Goal: Find specific page/section: Find specific page/section

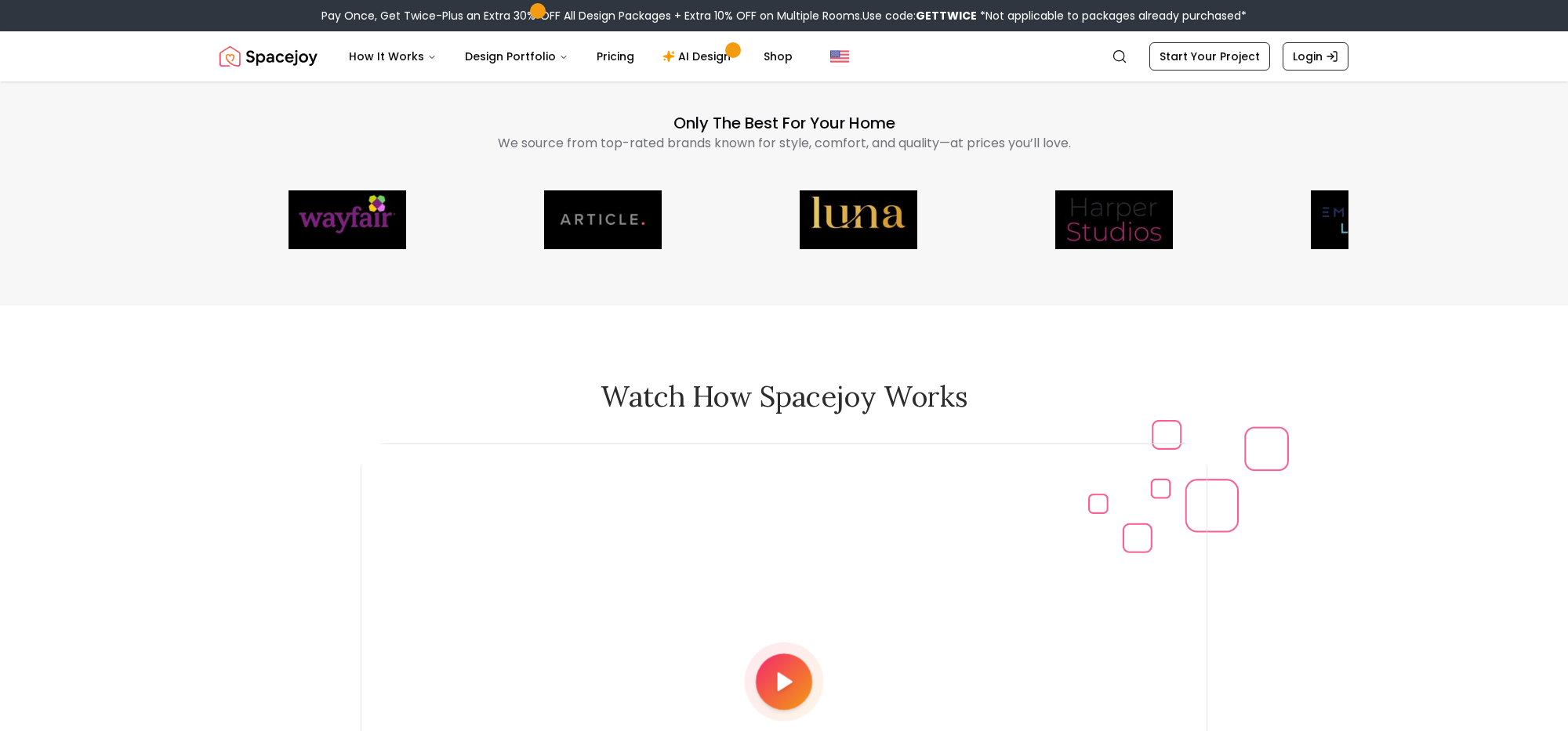
scroll to position [4227, 0]
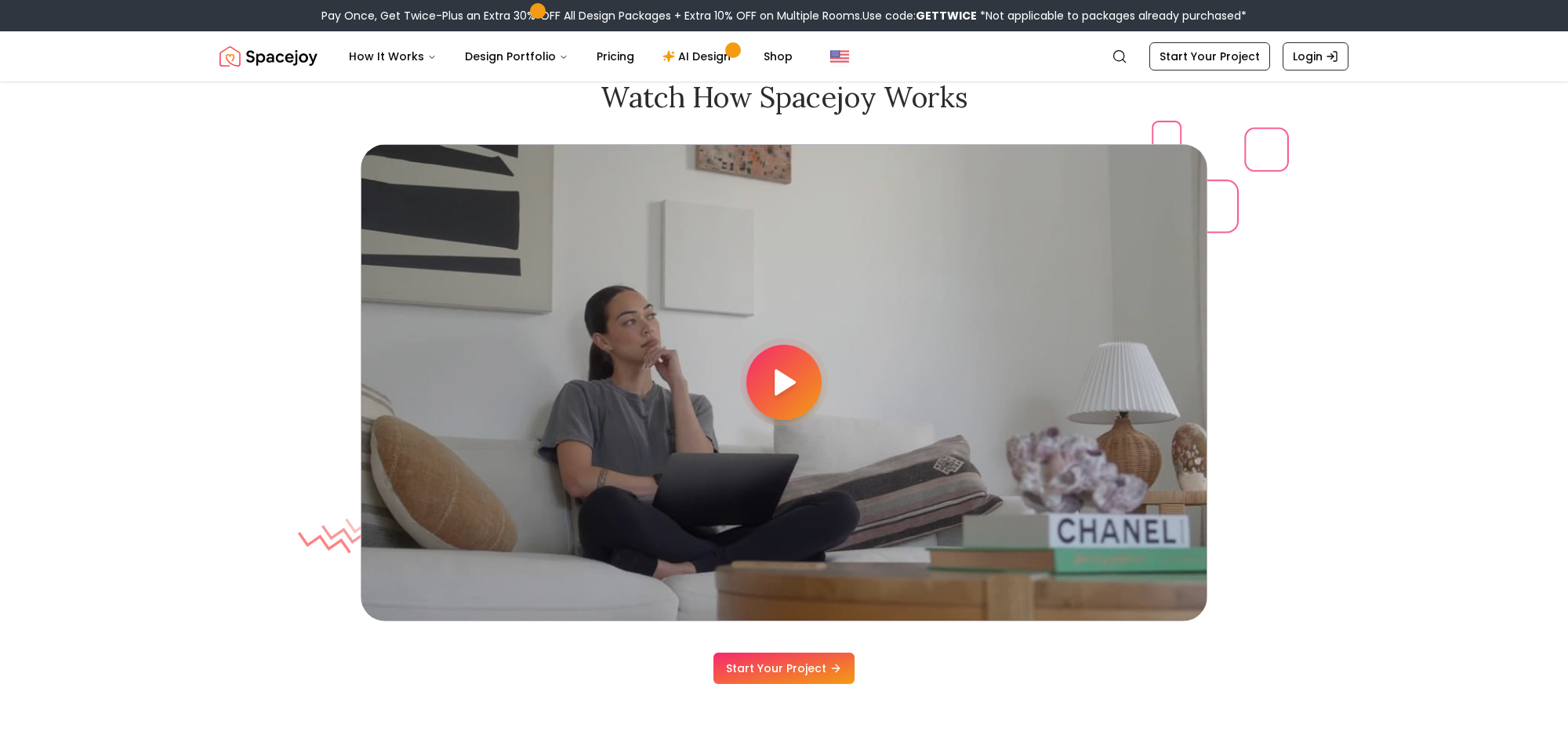
click at [791, 377] on icon at bounding box center [784, 382] width 31 height 31
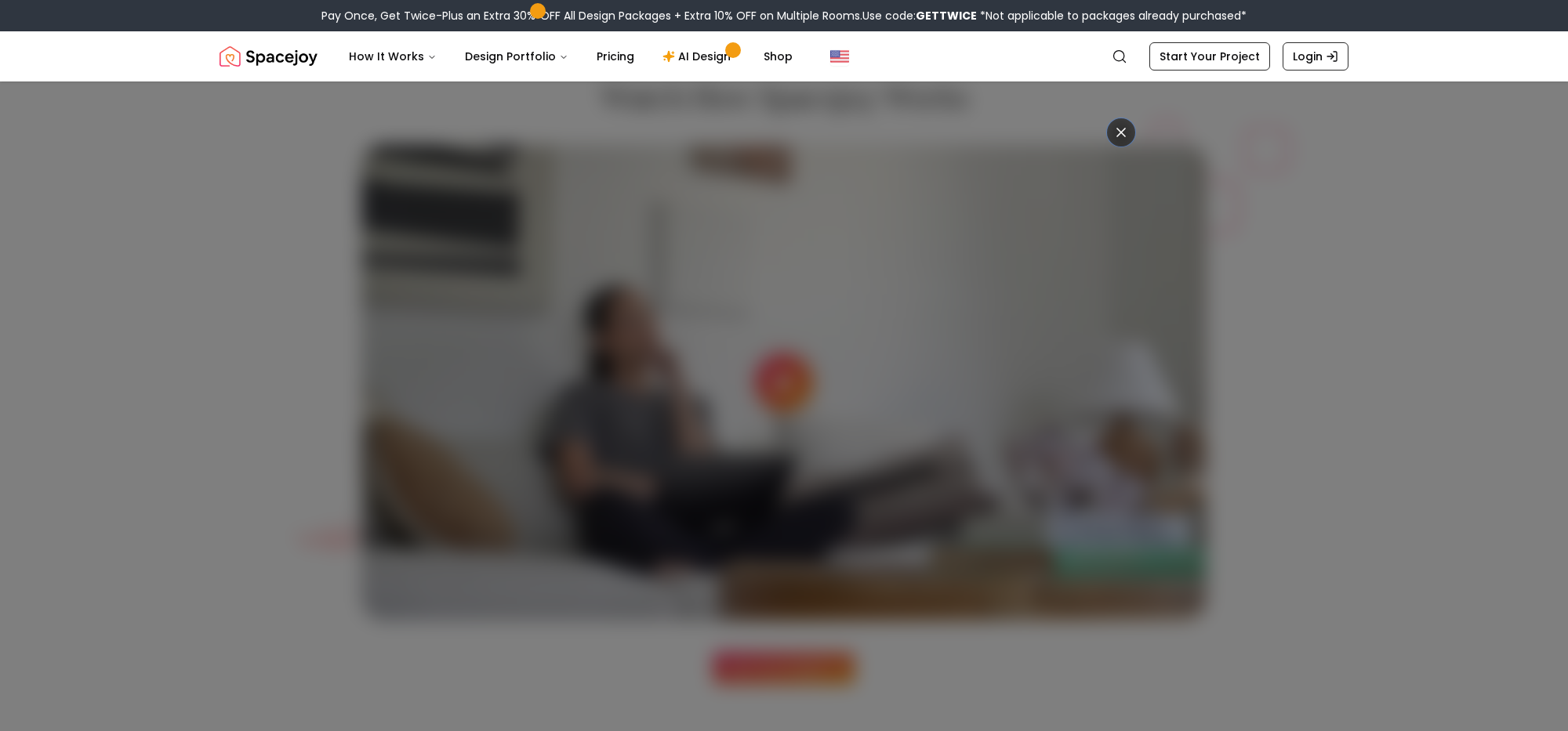
click at [1125, 135] on icon at bounding box center [1121, 132] width 15 height 15
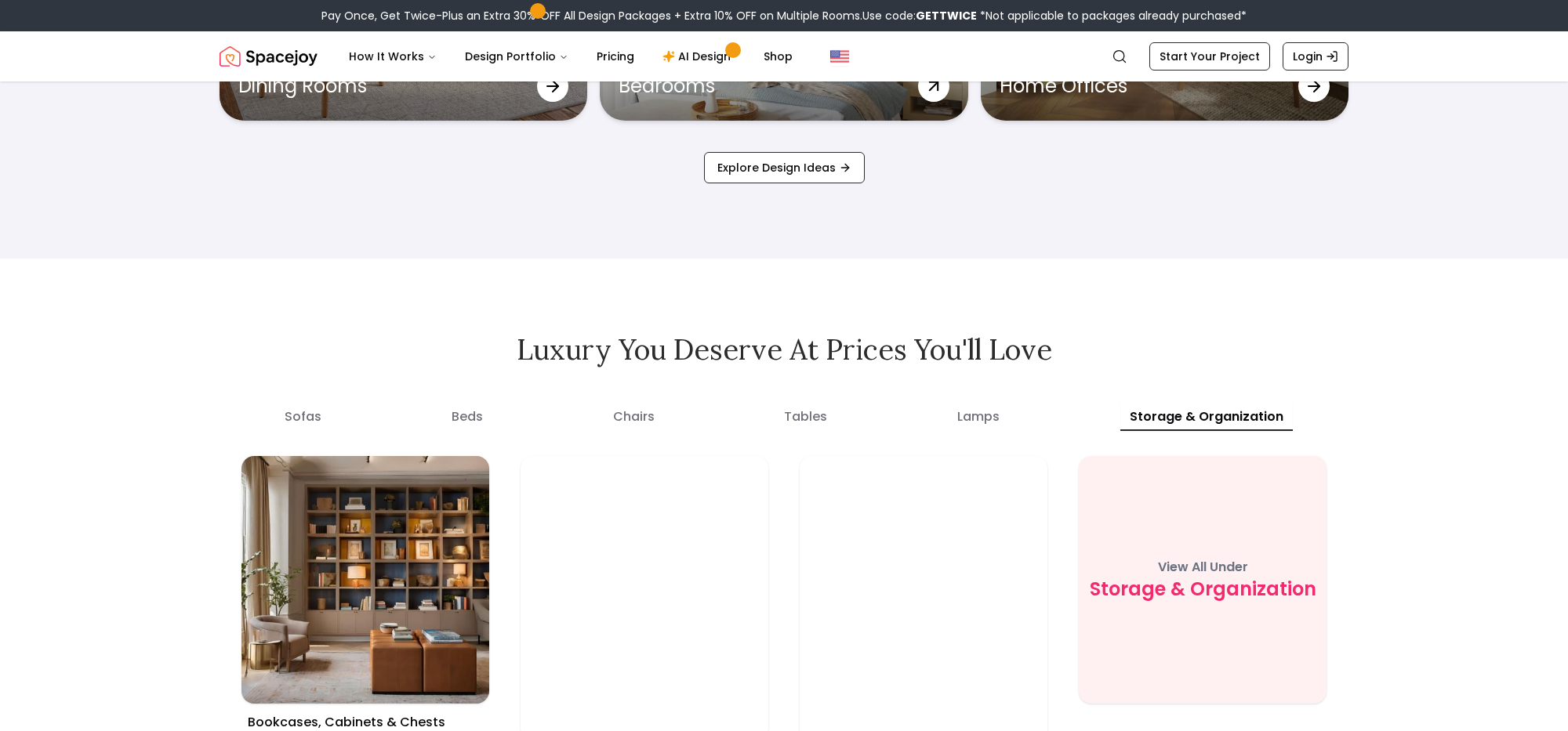
scroll to position [5569, 0]
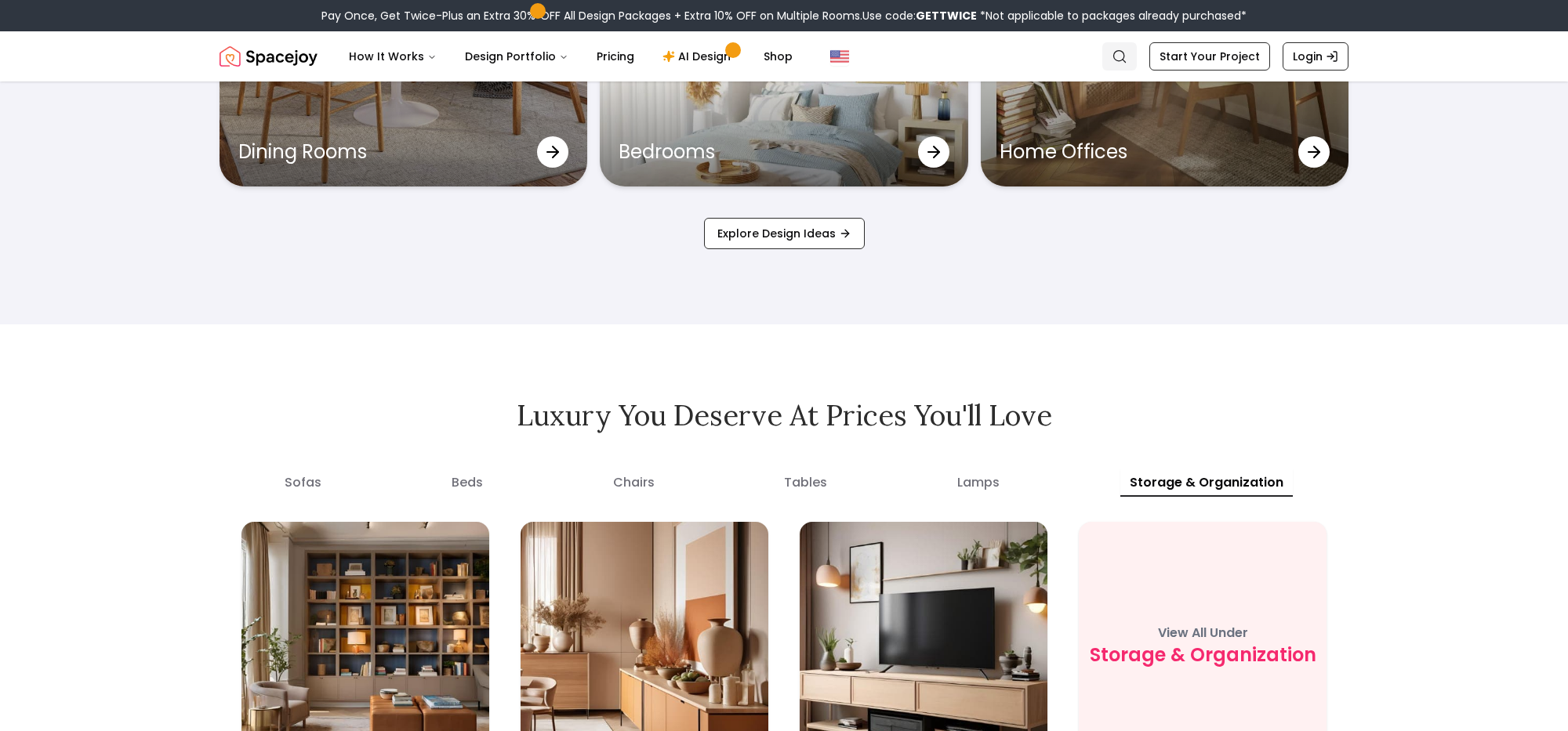
click at [1134, 54] on link "Search" at bounding box center [1119, 56] width 34 height 29
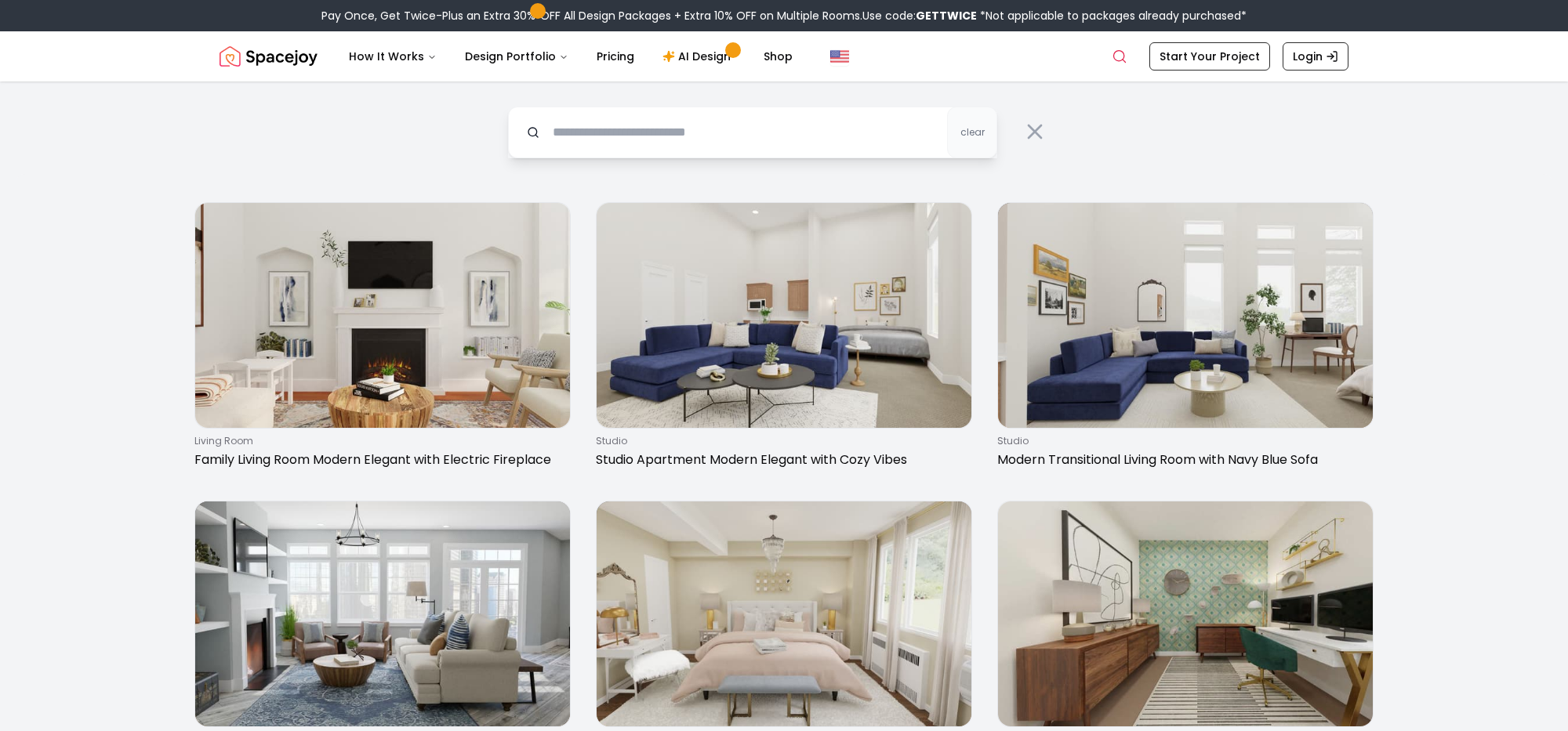
click at [832, 128] on input "text" at bounding box center [752, 132] width 489 height 51
type input "*******"
